Goal: Information Seeking & Learning: Learn about a topic

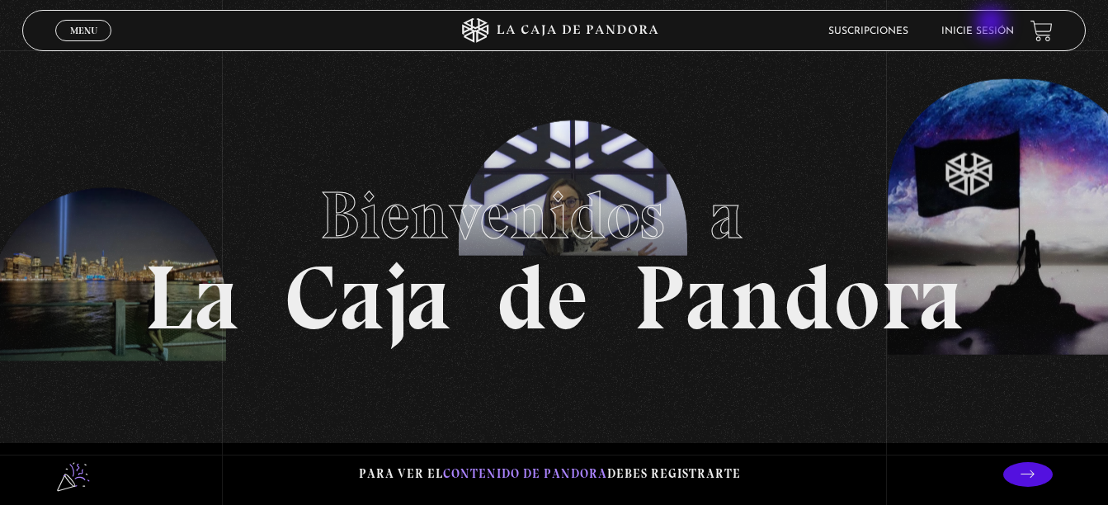
click at [992, 23] on li "Inicie sesión" at bounding box center [977, 31] width 73 height 26
click at [988, 32] on link "Inicie sesión" at bounding box center [977, 31] width 73 height 10
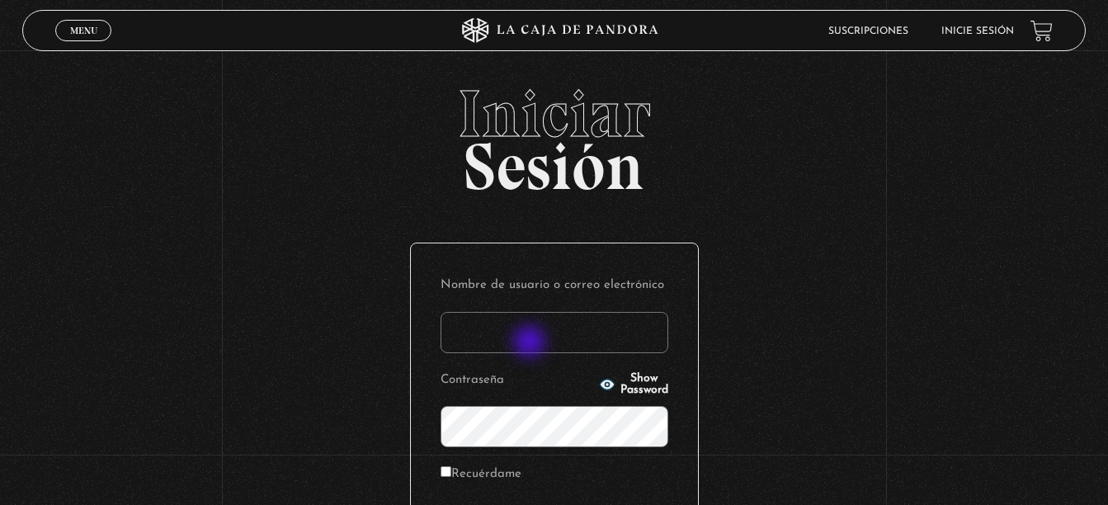
click at [531, 342] on input "Nombre de usuario o correo electrónico" at bounding box center [554, 332] width 228 height 41
click at [595, 336] on input "Nombre de usuario o correo electrónico" at bounding box center [554, 332] width 228 height 41
type input "[EMAIL_ADDRESS][DOMAIN_NAME]"
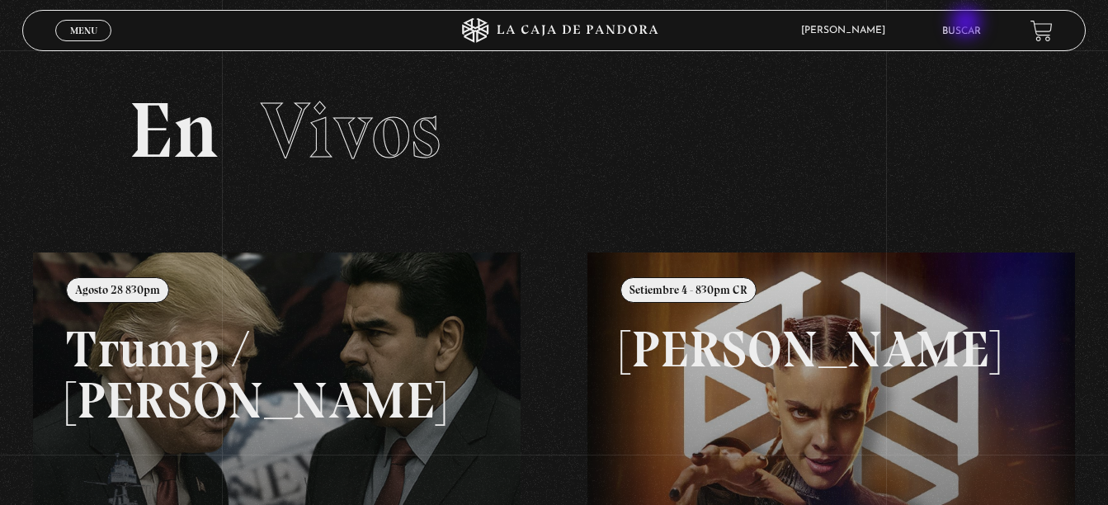
click at [967, 24] on li "Buscar" at bounding box center [961, 31] width 39 height 26
click at [970, 28] on link "Buscar" at bounding box center [961, 31] width 39 height 10
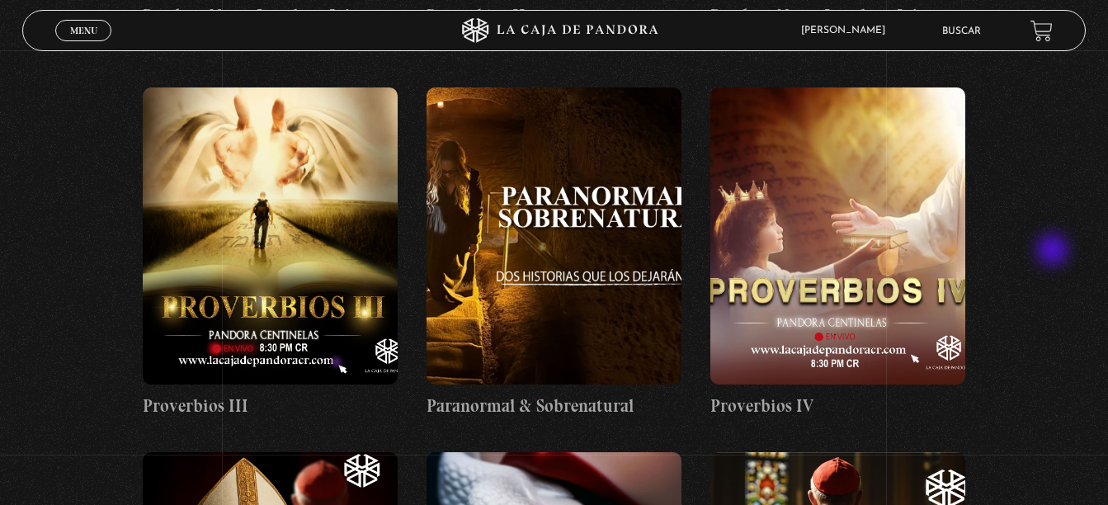
scroll to position [1814, 0]
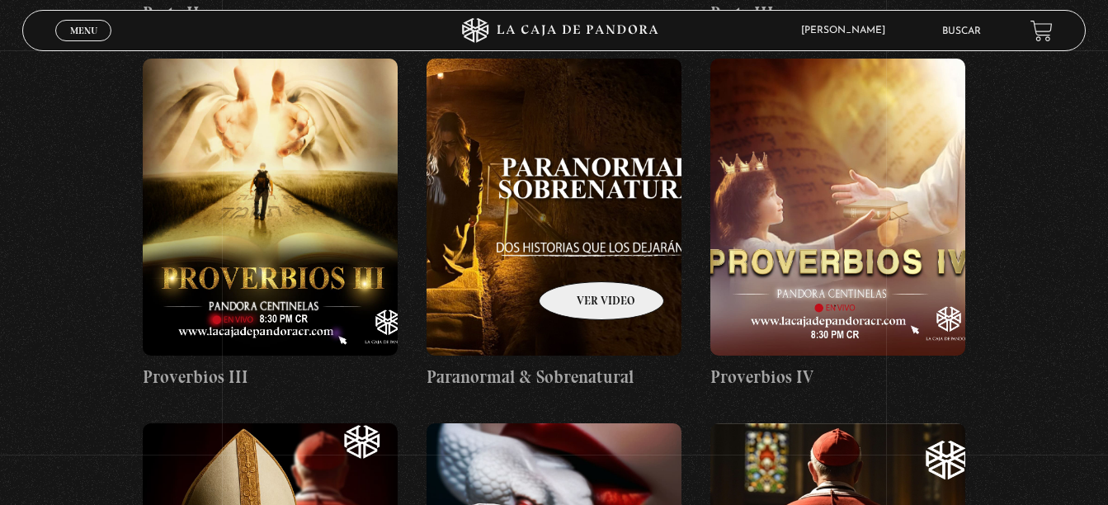
click at [580, 256] on figure at bounding box center [553, 207] width 255 height 297
